Goal: Transaction & Acquisition: Book appointment/travel/reservation

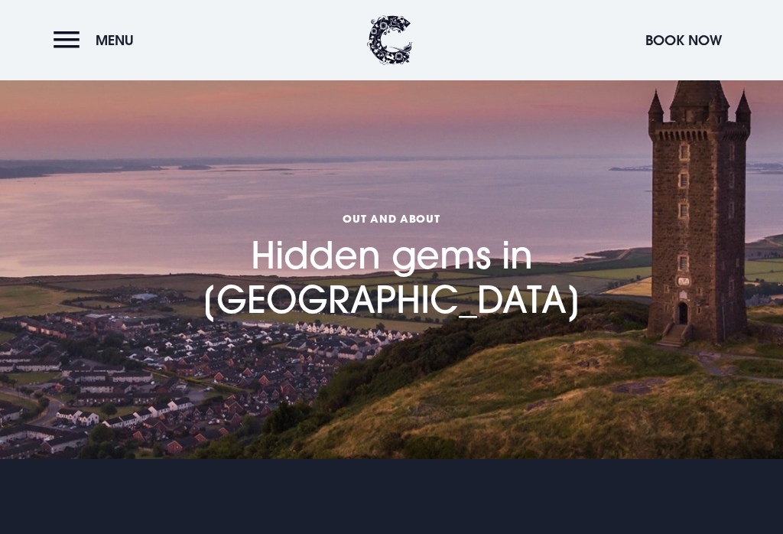
click at [75, 38] on button "Menu" at bounding box center [98, 40] width 88 height 33
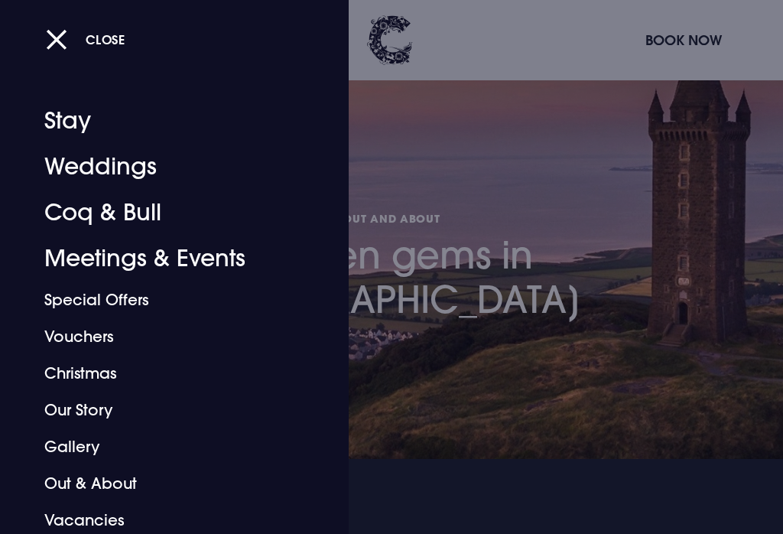
click at [131, 300] on link "Special Offers" at bounding box center [165, 299] width 242 height 37
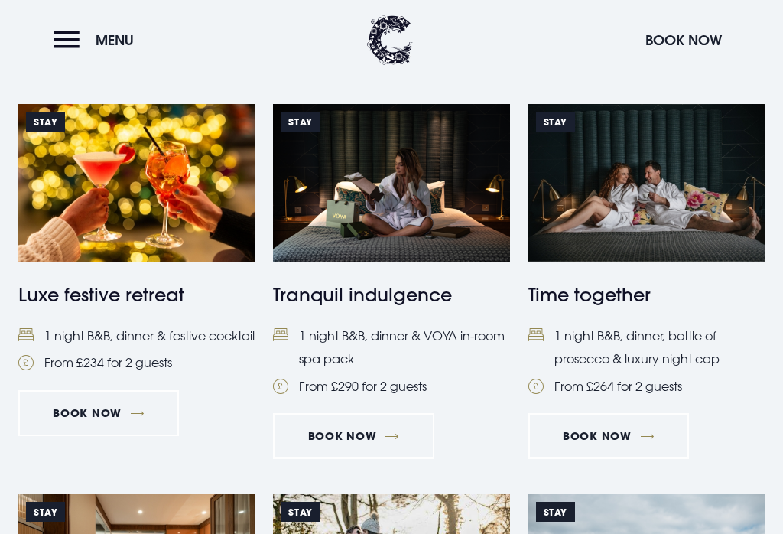
scroll to position [1071, 0]
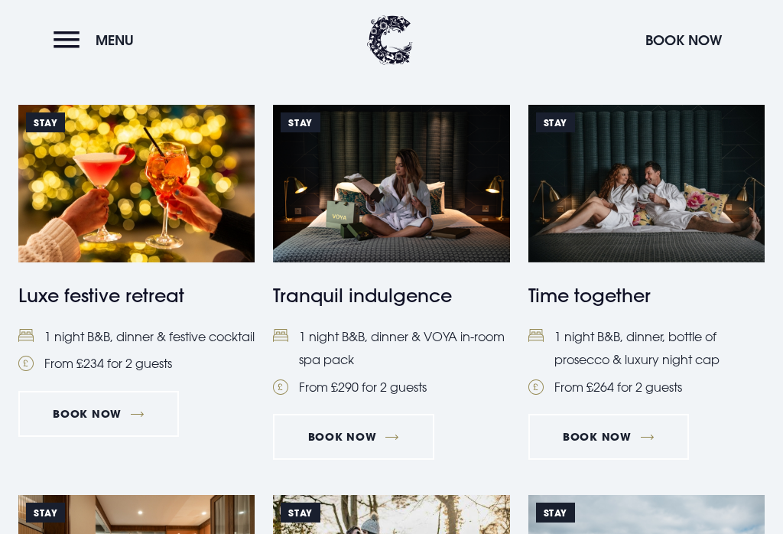
click at [662, 203] on img at bounding box center [646, 184] width 236 height 158
click at [371, 435] on link "Book Now" at bounding box center [353, 437] width 161 height 46
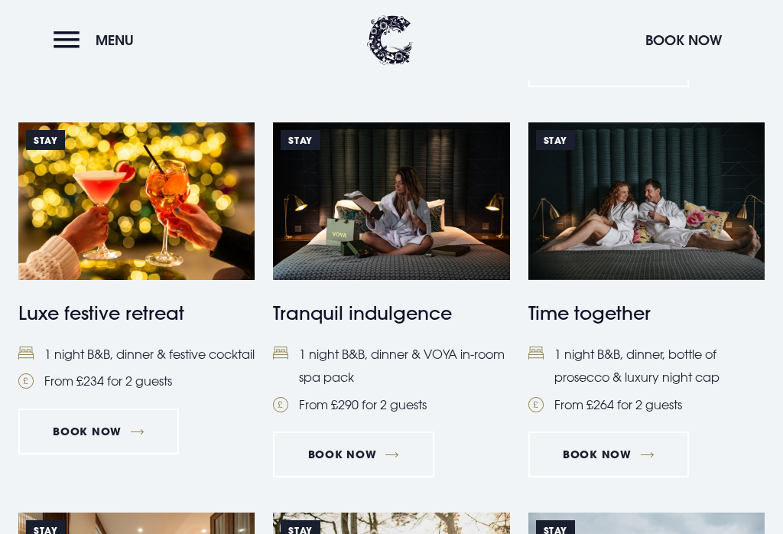
scroll to position [1048, 0]
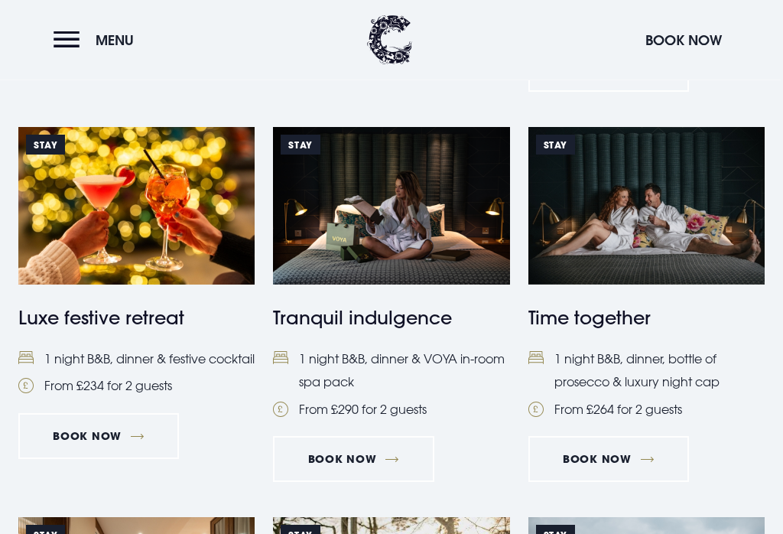
click at [150, 240] on img at bounding box center [136, 207] width 236 height 158
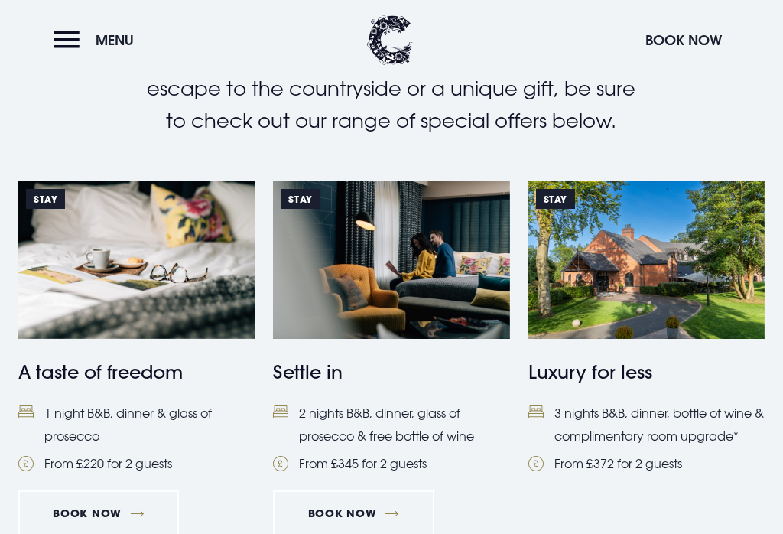
scroll to position [558, 0]
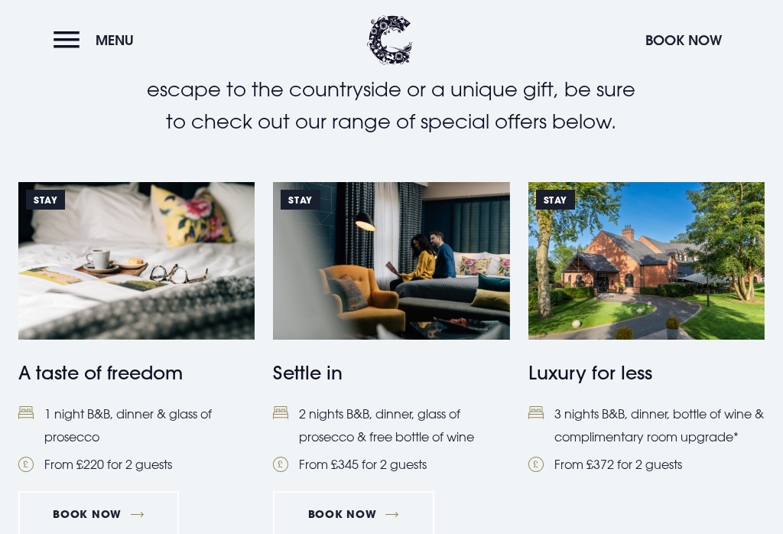
click at [111, 508] on link "Book Now" at bounding box center [98, 514] width 161 height 46
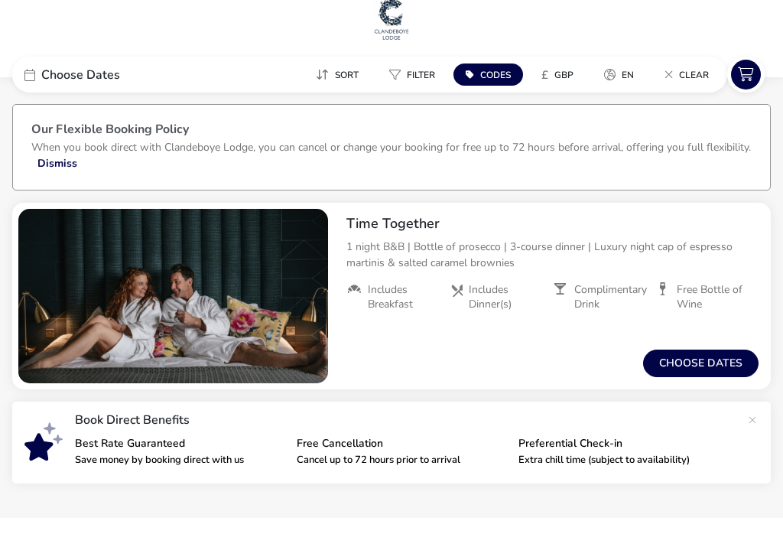
scroll to position [42, 0]
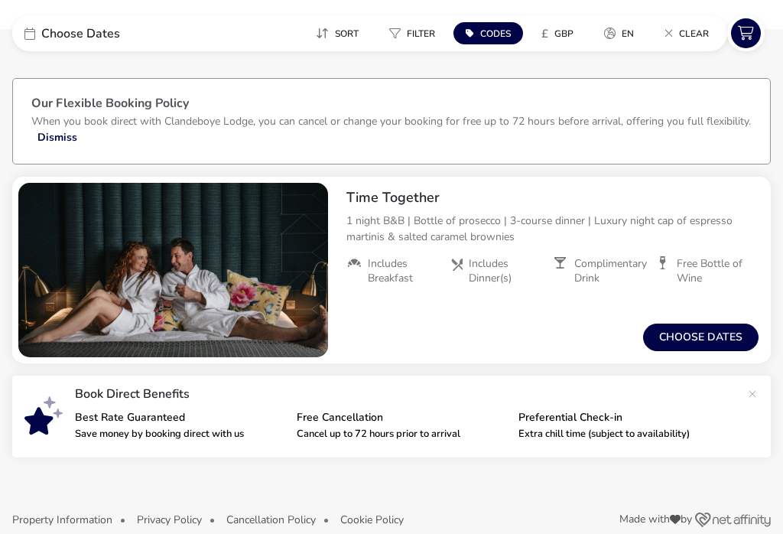
click at [707, 341] on button "Choose dates" at bounding box center [700, 337] width 115 height 28
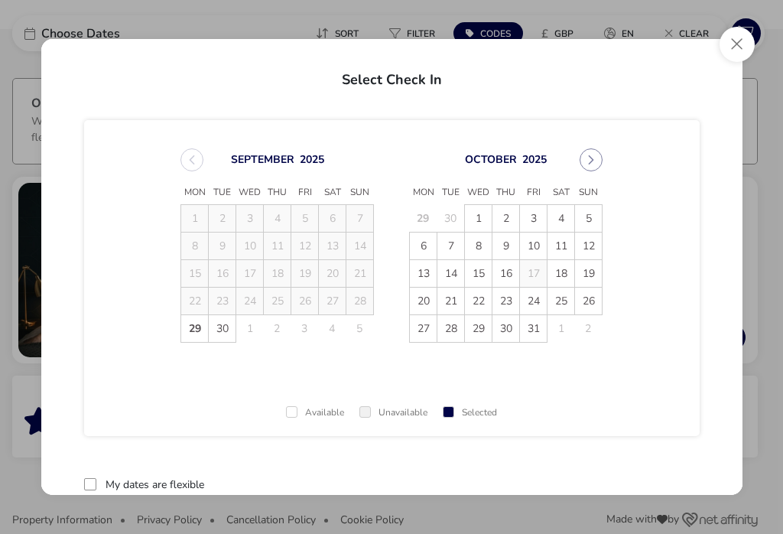
click at [590, 229] on span "5" at bounding box center [588, 218] width 27 height 27
click at [418, 246] on span "6" at bounding box center [423, 245] width 27 height 27
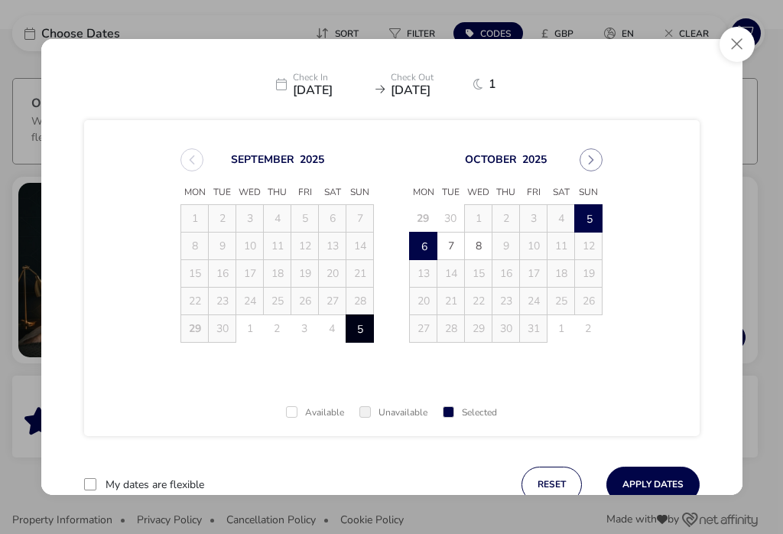
click at [681, 489] on button "Apply Dates" at bounding box center [652, 484] width 93 height 36
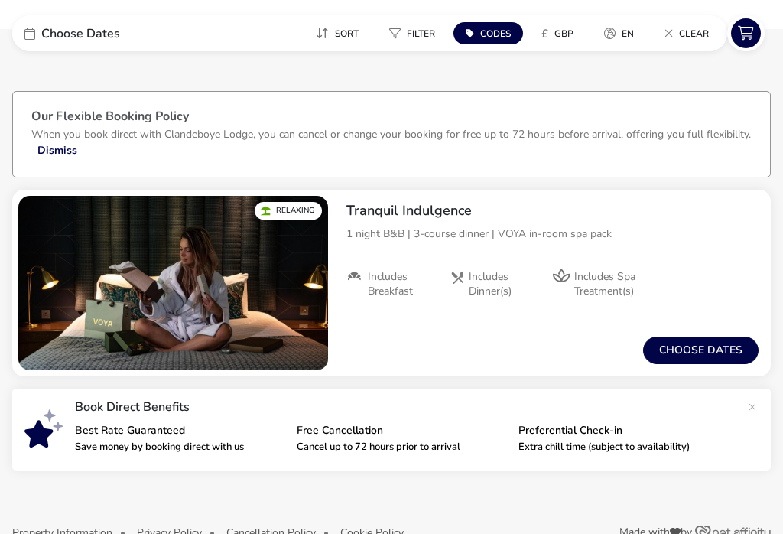
scroll to position [42, 0]
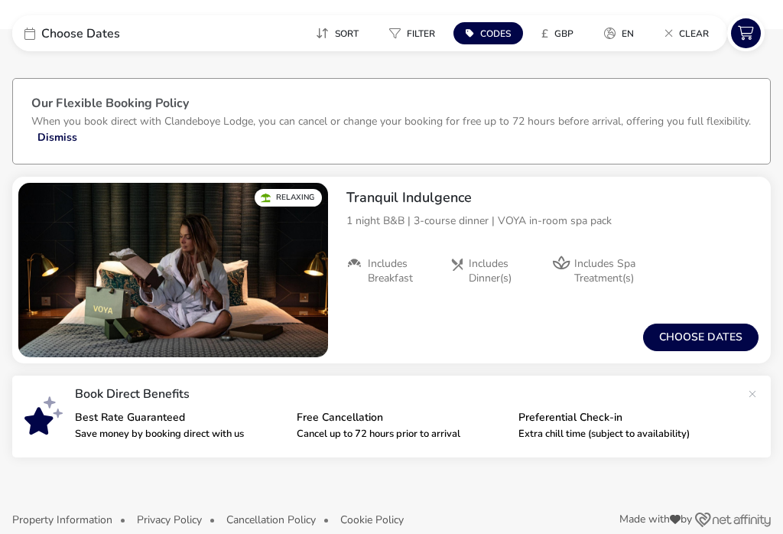
click at [704, 340] on button "Choose dates" at bounding box center [700, 337] width 115 height 28
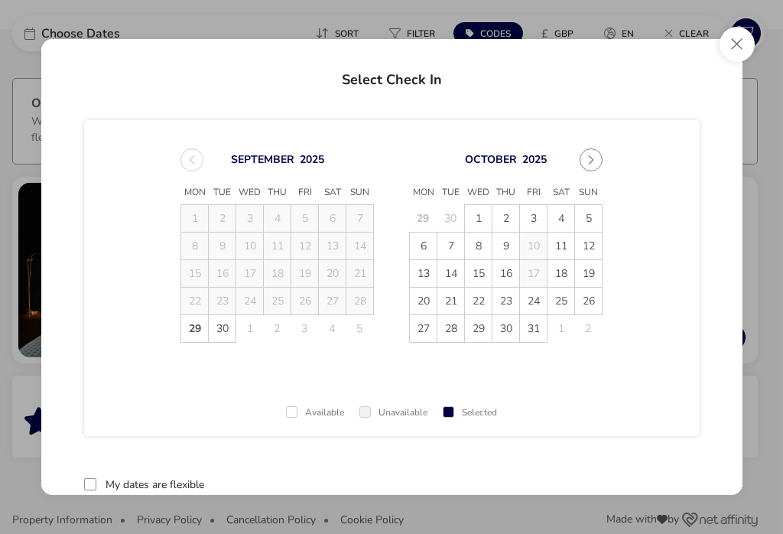
click at [593, 220] on span "5" at bounding box center [588, 218] width 27 height 27
click at [424, 253] on span "6" at bounding box center [423, 245] width 27 height 27
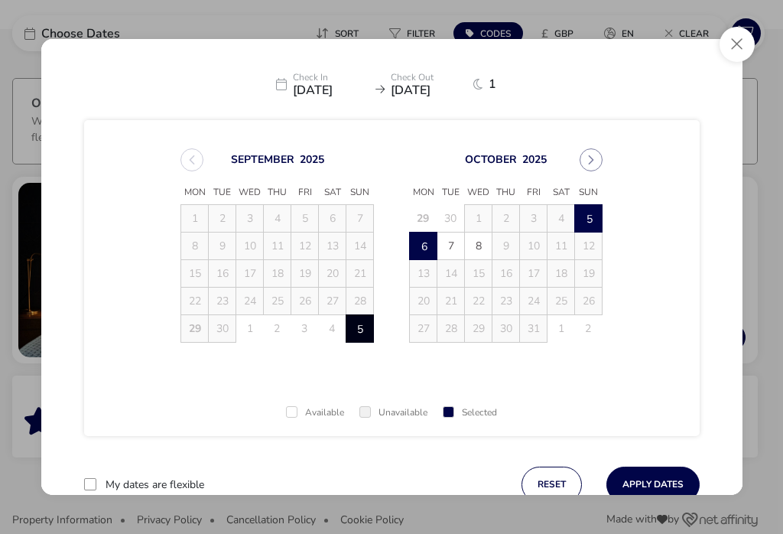
click at [670, 485] on button "Apply Dates" at bounding box center [652, 484] width 93 height 36
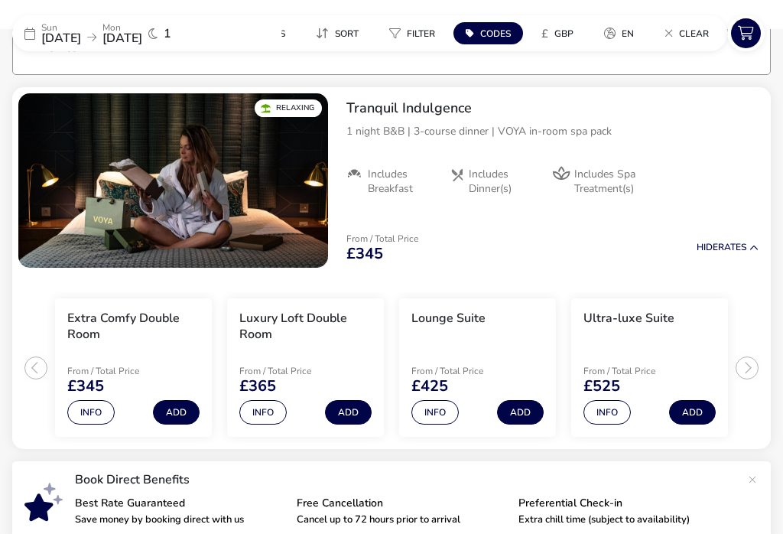
scroll to position [140, 0]
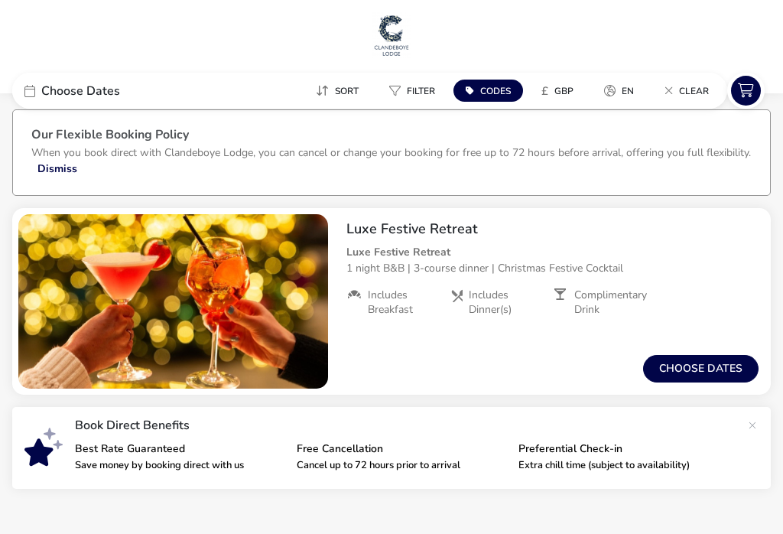
scroll to position [28, 0]
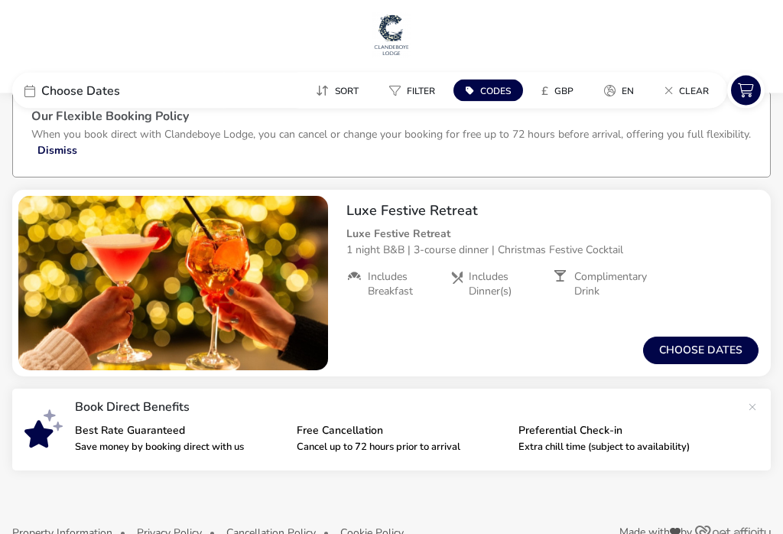
click at [704, 353] on button "Choose dates" at bounding box center [700, 351] width 115 height 28
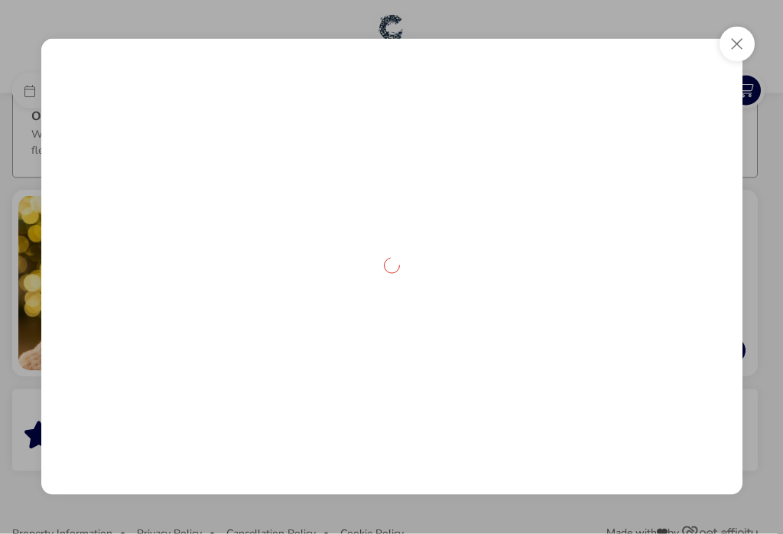
scroll to position [29, 0]
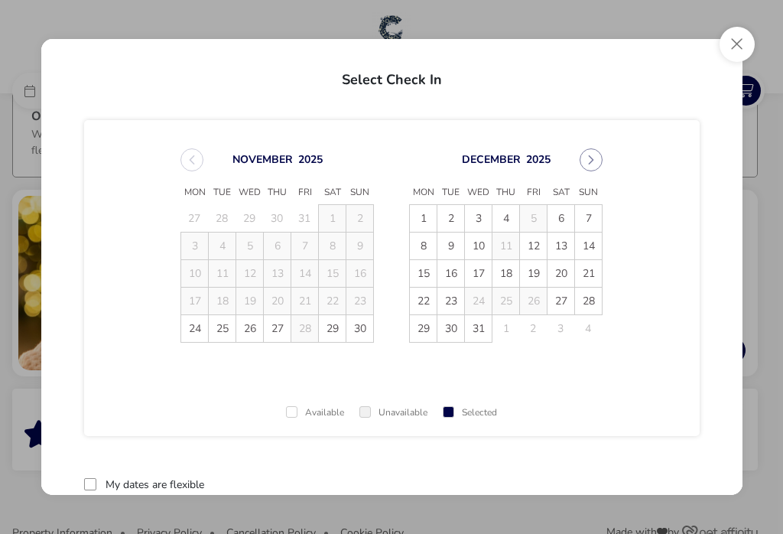
click at [726, 49] on button "Close" at bounding box center [737, 44] width 35 height 35
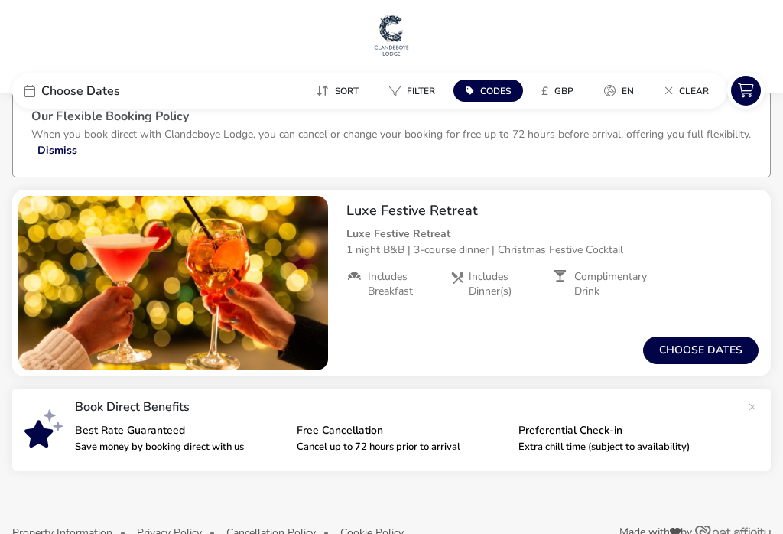
scroll to position [0, 0]
